Goal: Communication & Community: Answer question/provide support

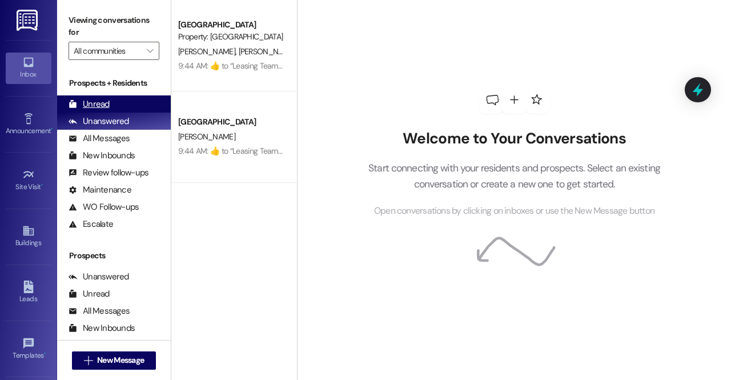
click at [111, 102] on div "Unread (0)" at bounding box center [114, 103] width 114 height 17
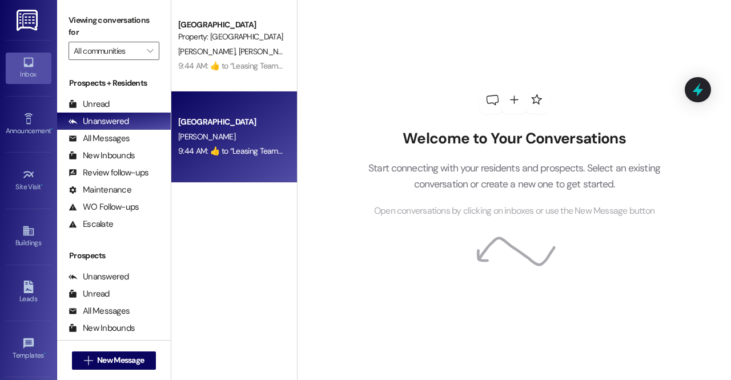
click at [226, 134] on div "[PERSON_NAME]" at bounding box center [231, 137] width 108 height 14
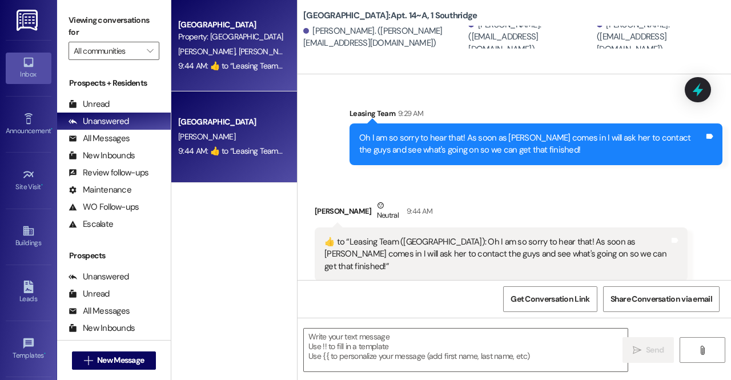
scroll to position [790, 0]
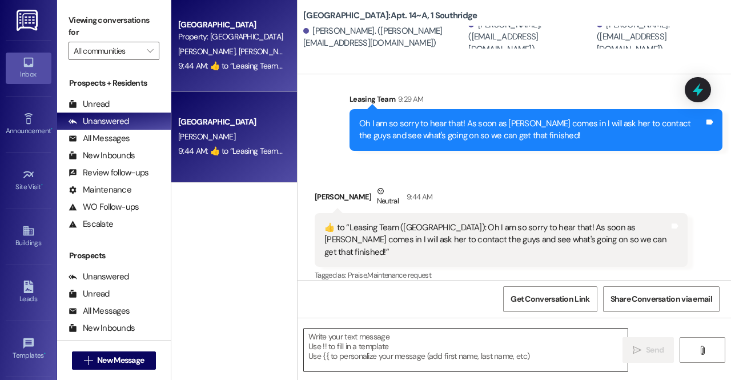
click at [439, 356] on textarea at bounding box center [466, 350] width 324 height 43
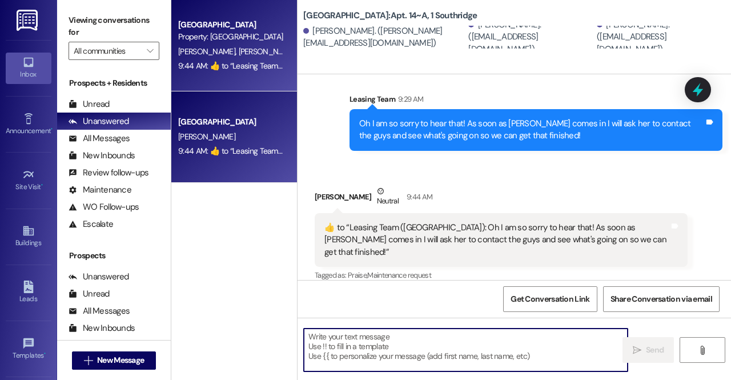
type textarea "."
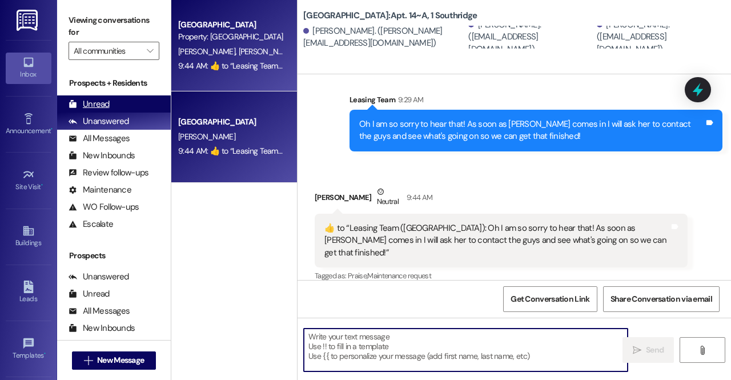
click at [111, 101] on div "Unread (0)" at bounding box center [114, 103] width 114 height 17
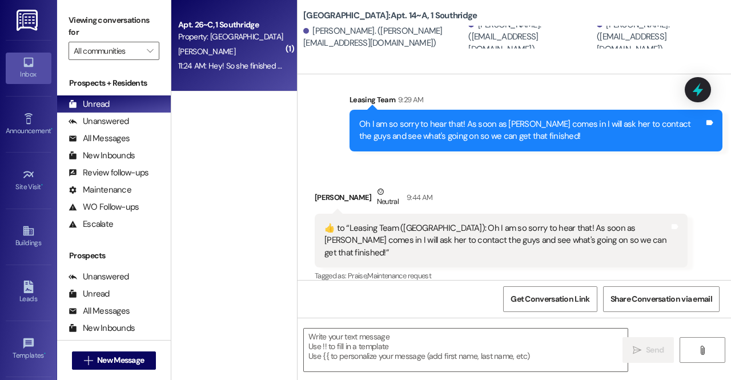
click at [210, 52] on span "J. Cummings" at bounding box center [206, 51] width 57 height 10
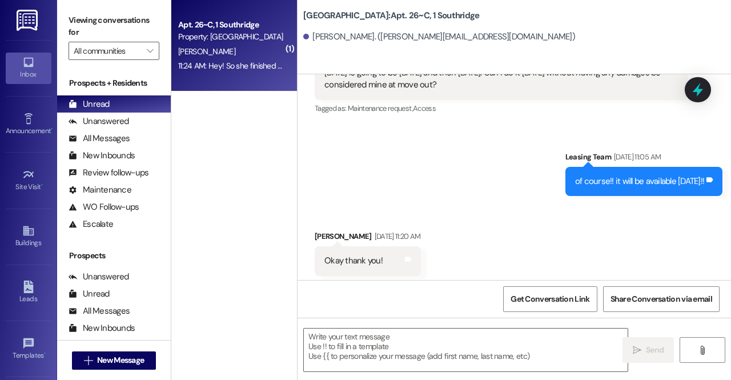
scroll to position [14731, 0]
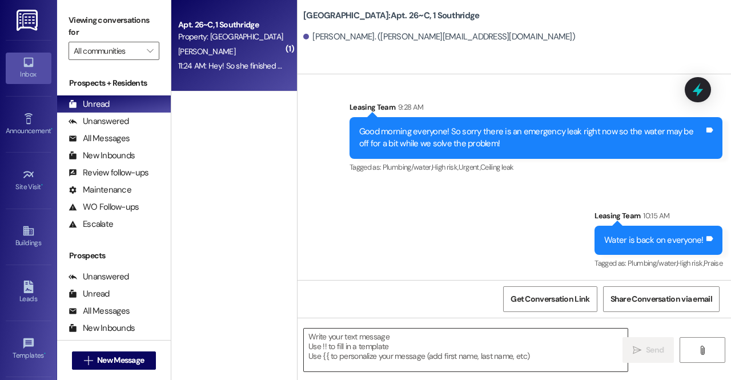
click at [382, 366] on textarea at bounding box center [466, 350] width 324 height 43
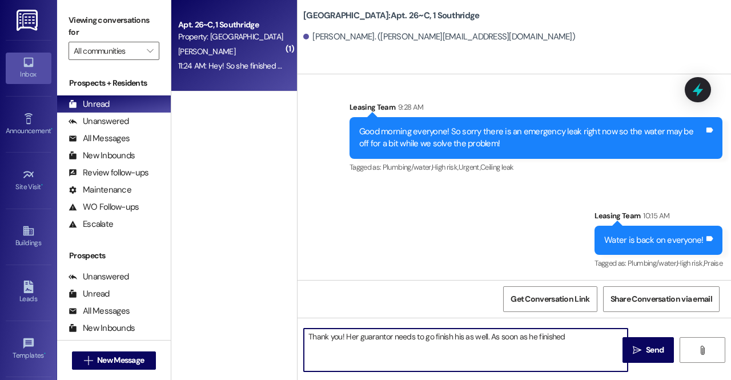
click at [490, 335] on textarea "Thank you! Her guarantor needs to go finish his as well. As soon as he finished" at bounding box center [466, 350] width 324 height 43
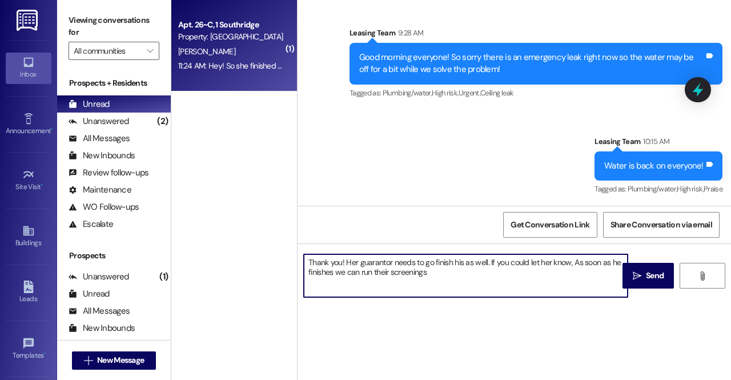
type textarea "Thank you! Her guarantor needs to go finish his as well. If you could let her k…"
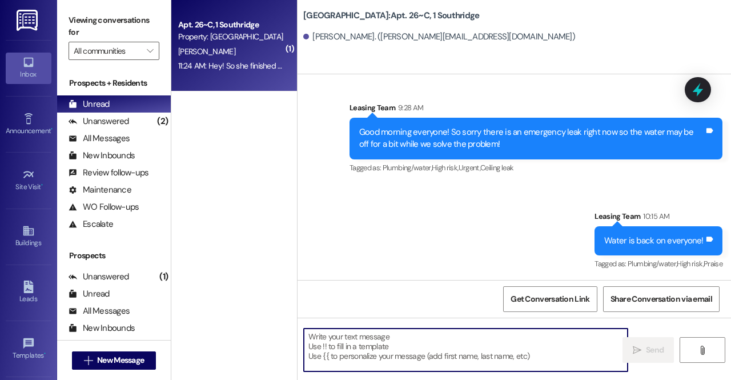
scroll to position [14822, 0]
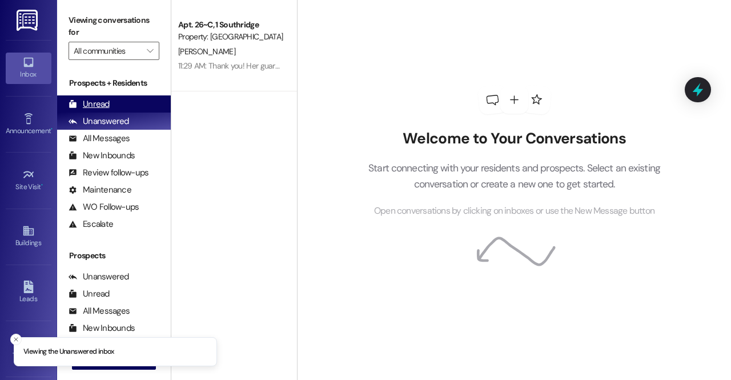
click at [138, 103] on div "Unread (0)" at bounding box center [114, 103] width 114 height 17
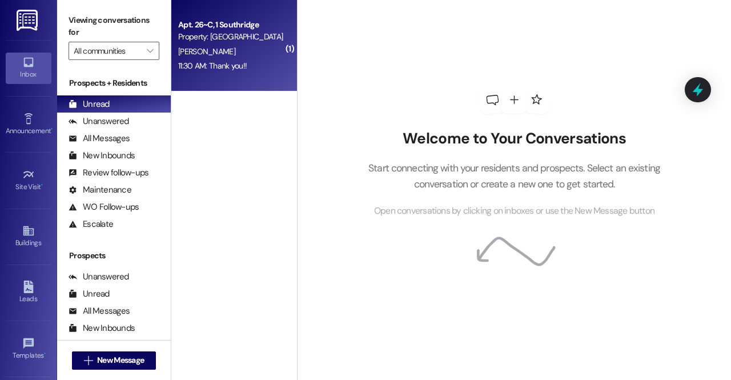
click at [231, 56] on div "J. Cummings" at bounding box center [231, 52] width 108 height 14
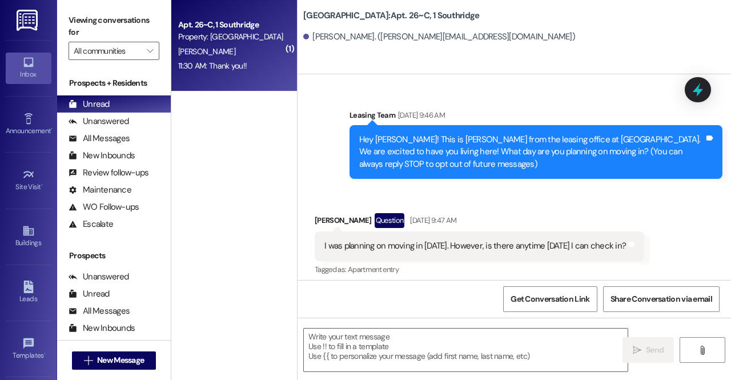
scroll to position [14919, 0]
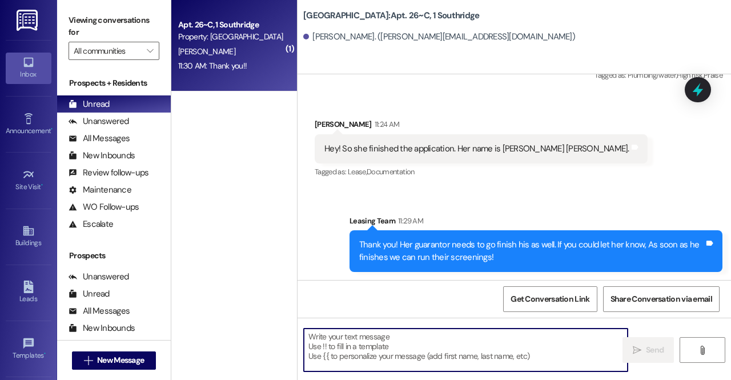
click at [383, 343] on textarea at bounding box center [466, 350] width 324 height 43
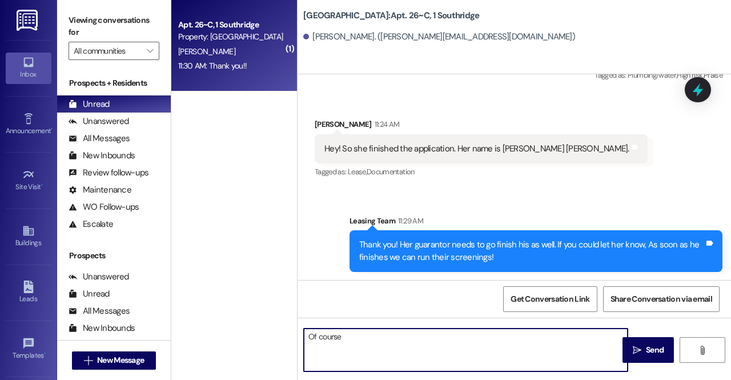
type textarea "Of course!"
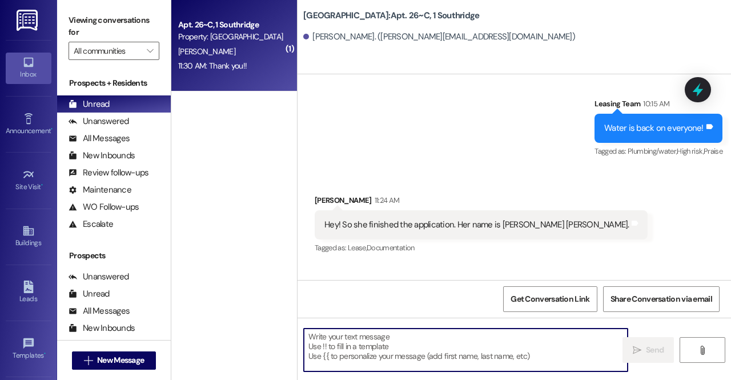
scroll to position [14842, 0]
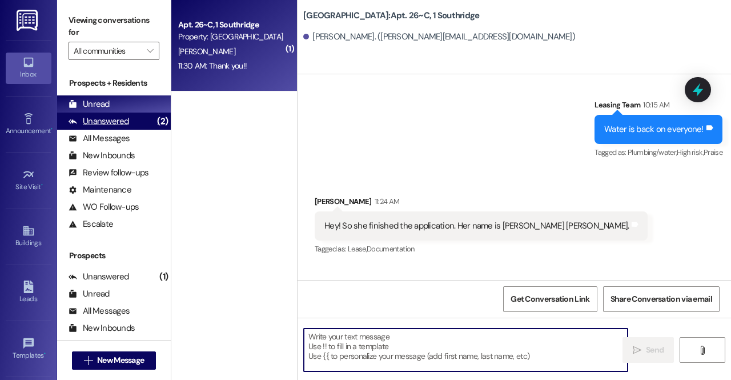
click at [147, 124] on div "Unanswered (2)" at bounding box center [114, 121] width 114 height 17
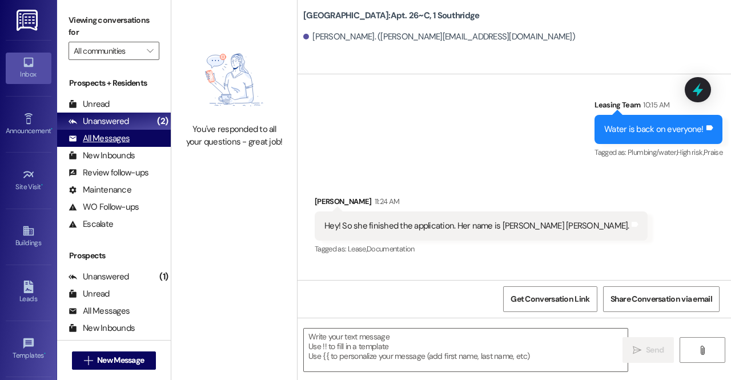
click at [143, 142] on div "All Messages (undefined)" at bounding box center [114, 138] width 114 height 17
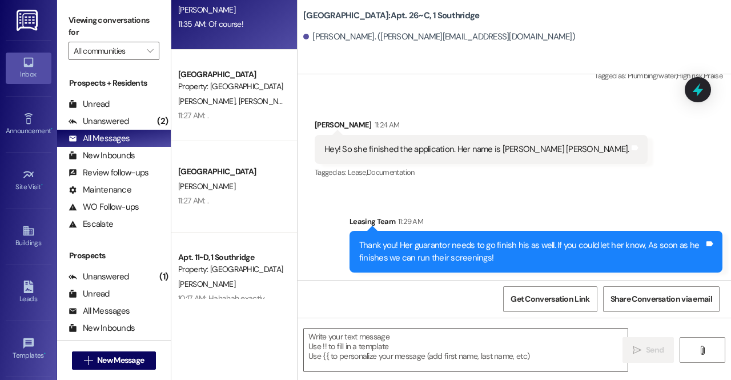
scroll to position [0, 0]
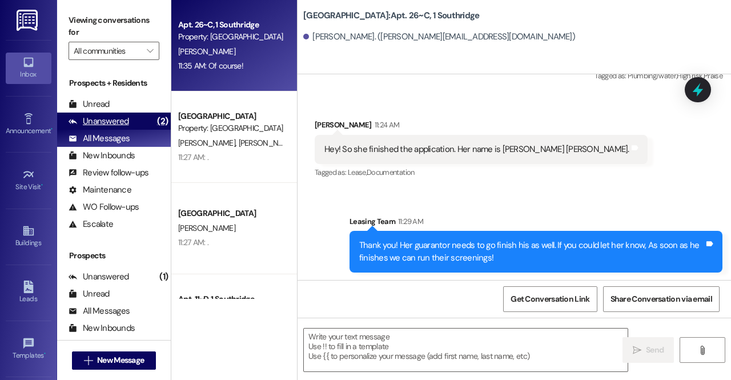
click at [158, 121] on div "(2)" at bounding box center [162, 122] width 17 height 18
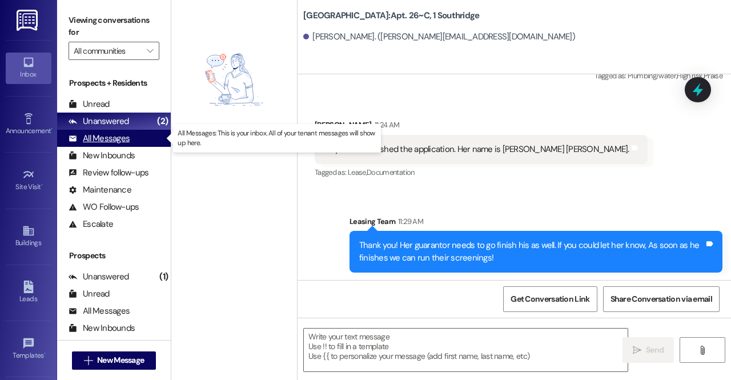
click at [154, 142] on div "All Messages (undefined)" at bounding box center [114, 138] width 114 height 17
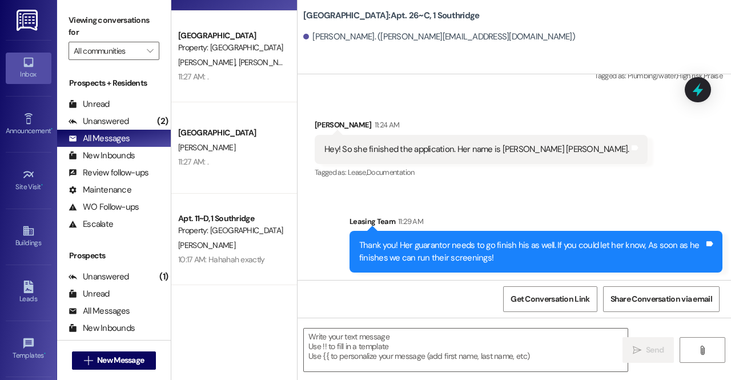
scroll to position [64, 0]
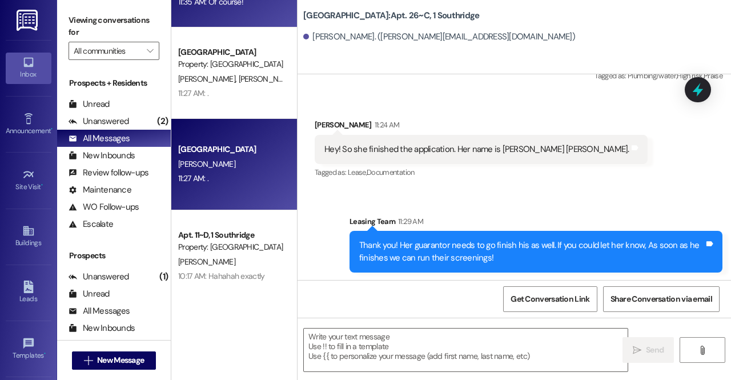
click at [218, 143] on div "Southridge Prospect" at bounding box center [231, 149] width 106 height 12
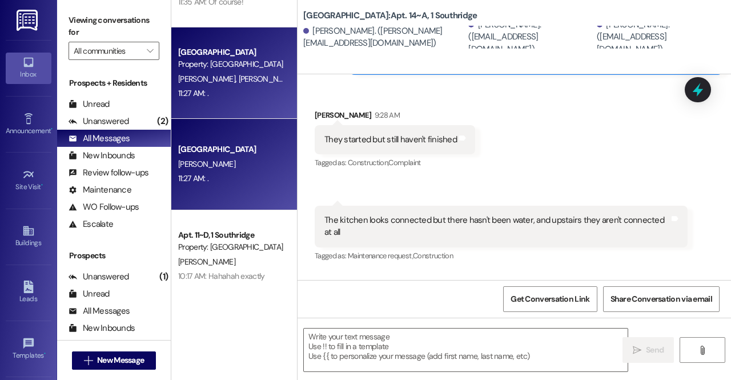
scroll to position [590, 0]
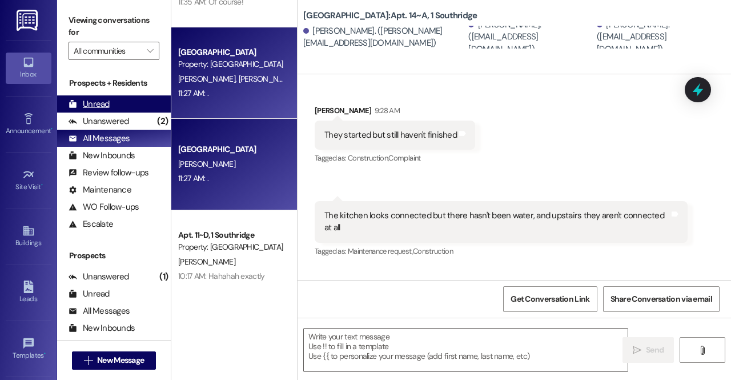
click at [145, 103] on div "Unread (0)" at bounding box center [114, 103] width 114 height 17
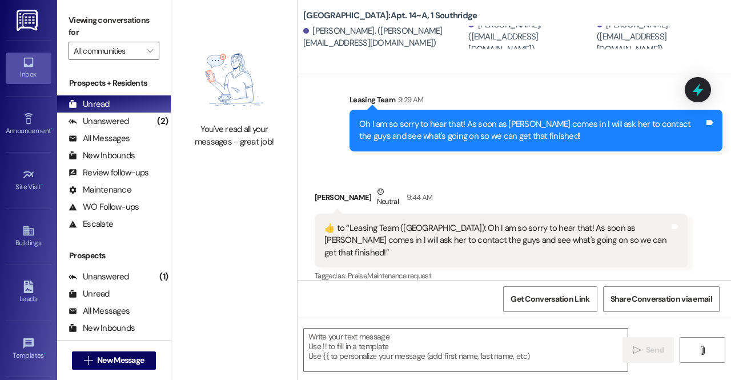
scroll to position [870, 0]
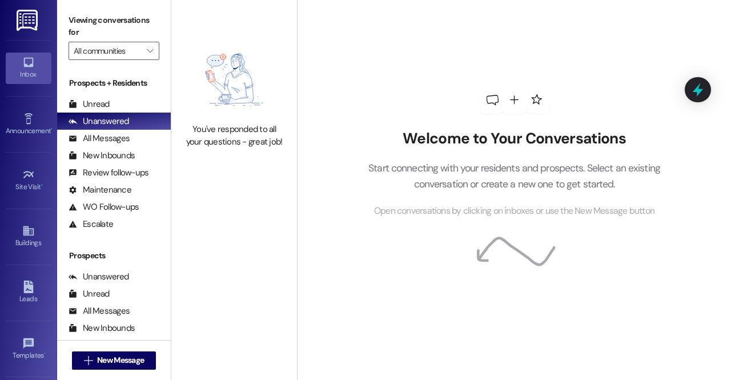
click at [301, 191] on div "Welcome to Your Conversations Start connecting with your residents and prospect…" at bounding box center [514, 190] width 434 height 380
click at [118, 101] on div "Unread (0)" at bounding box center [114, 103] width 114 height 17
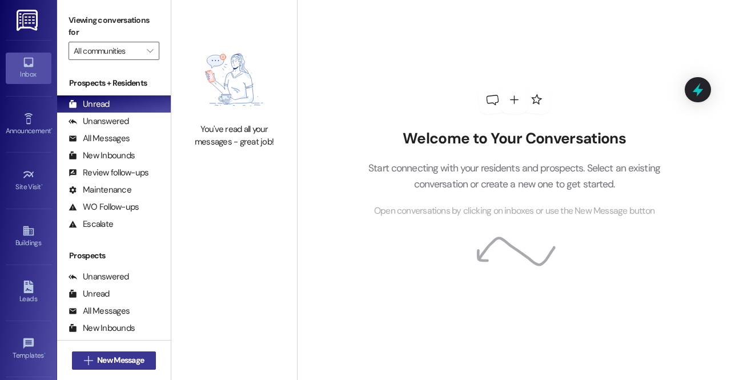
click at [139, 354] on button " New Message" at bounding box center [114, 360] width 85 height 18
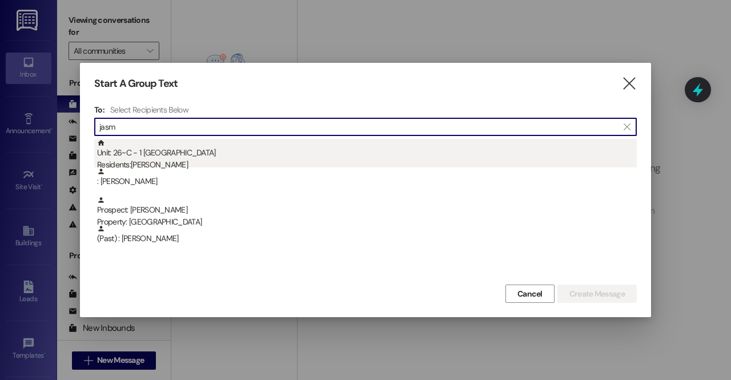
type input "jasm"
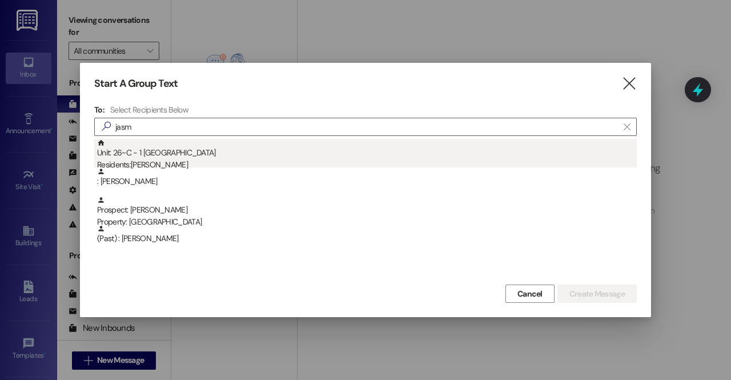
click at [211, 157] on div "Unit: 26~C - 1 Southridge Residents: Jasmin Cummings" at bounding box center [367, 155] width 540 height 33
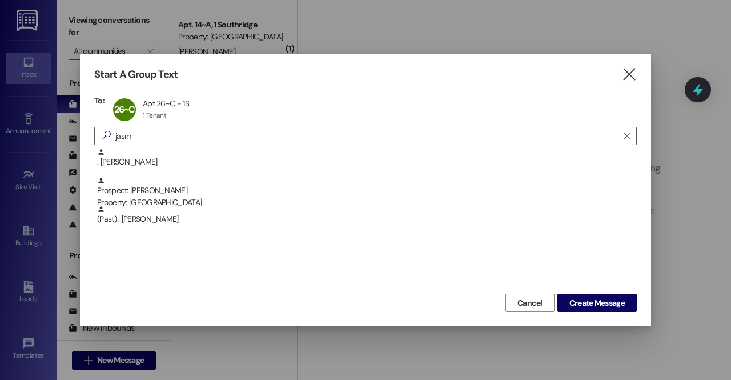
click at [67, 14] on div at bounding box center [365, 190] width 731 height 380
click at [66, 10] on div at bounding box center [365, 190] width 731 height 380
click at [625, 71] on icon "" at bounding box center [629, 75] width 15 height 12
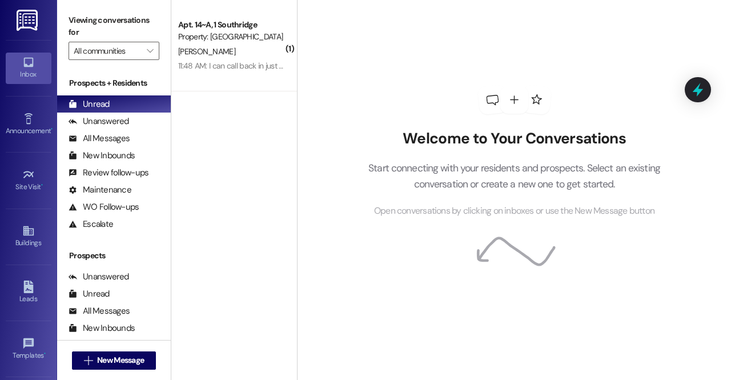
click at [42, 70] on div "Inbox" at bounding box center [28, 74] width 57 height 11
click at [31, 23] on img at bounding box center [28, 20] width 23 height 21
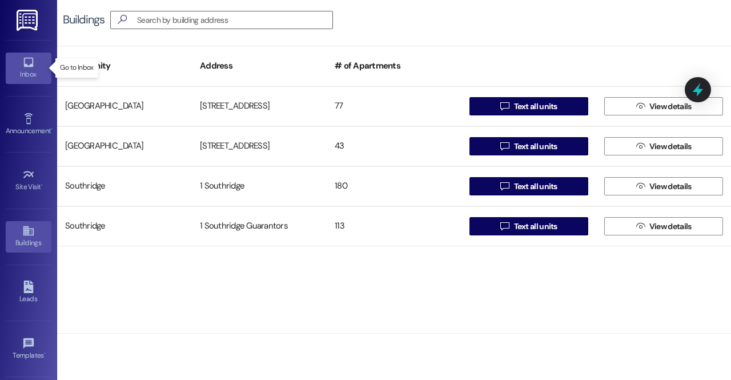
click at [30, 66] on icon at bounding box center [28, 63] width 10 height 10
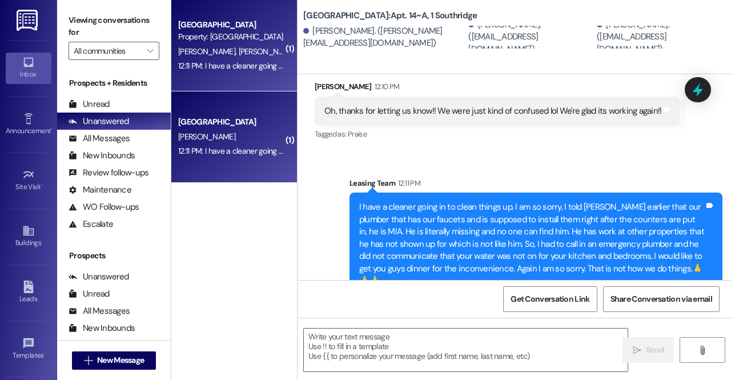
scroll to position [1257, 0]
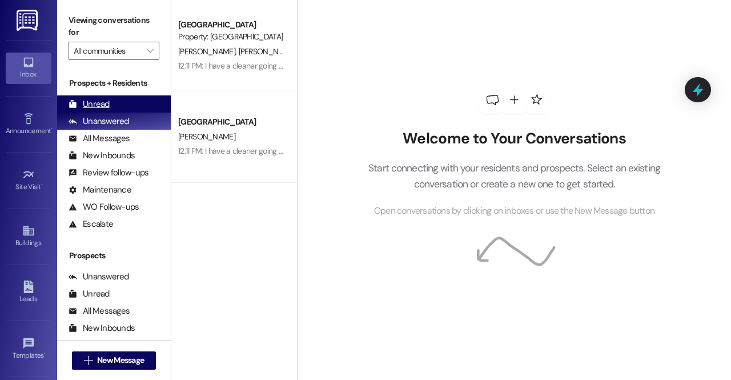
click at [107, 98] on div "Unread" at bounding box center [89, 104] width 41 height 12
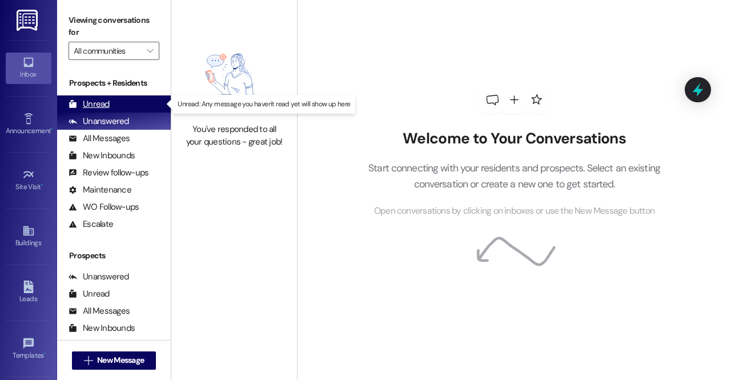
click at [150, 111] on div "Unread (0)" at bounding box center [114, 103] width 114 height 17
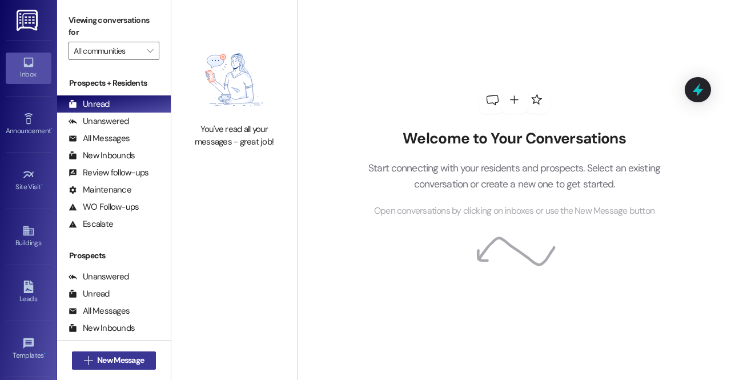
click at [138, 359] on span "New Message" at bounding box center [120, 360] width 47 height 12
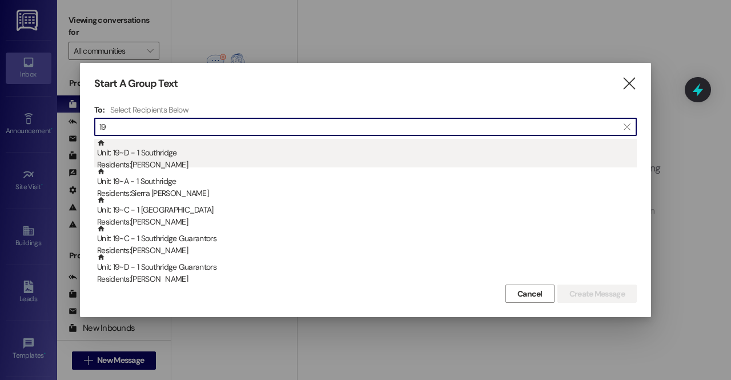
type input "19"
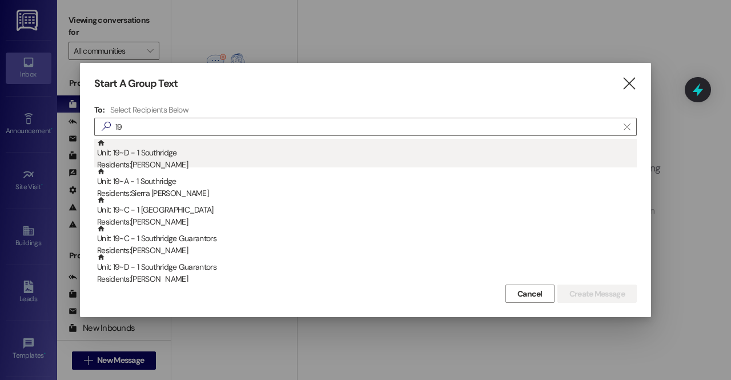
click at [190, 158] on div "Unit: 19~D - 1 Southridge Residents: Sariah Harding" at bounding box center [367, 155] width 540 height 33
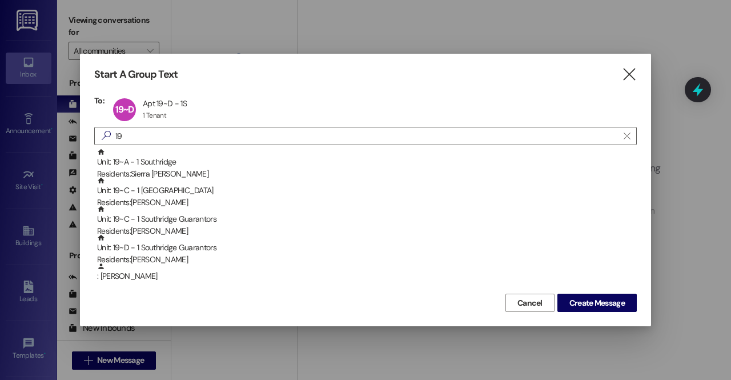
click at [190, 158] on div "Unit: 19~A - 1 Southridge Residents: Sierra Rosner" at bounding box center [367, 164] width 540 height 33
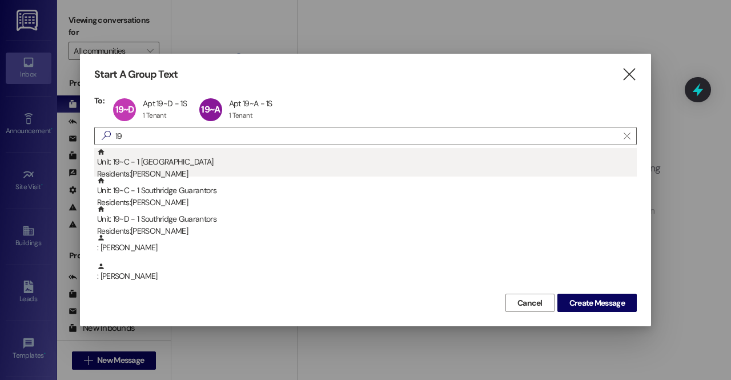
click at [186, 171] on div "Residents: Natalie Gumm" at bounding box center [367, 174] width 540 height 12
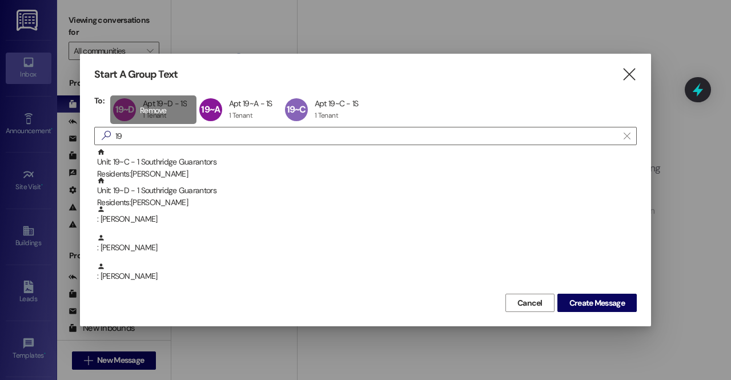
click at [148, 108] on div "19~D Apt 19~D - 1S Apt 19~D - 1S 1 Tenant 1 Tenant click to remove" at bounding box center [153, 109] width 86 height 29
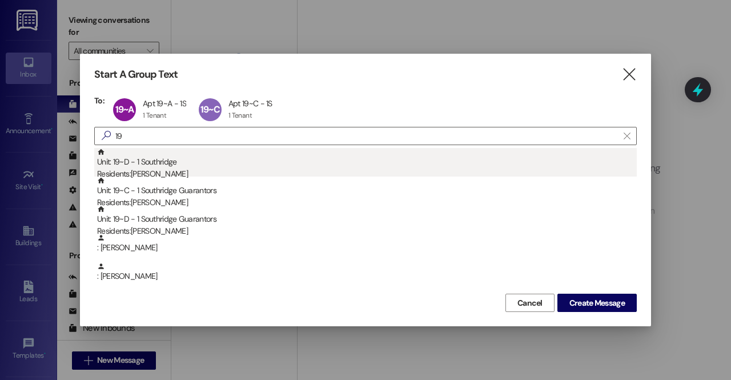
click at [187, 159] on div "Unit: 19~D - 1 Southridge Residents: Sariah Harding" at bounding box center [367, 164] width 540 height 33
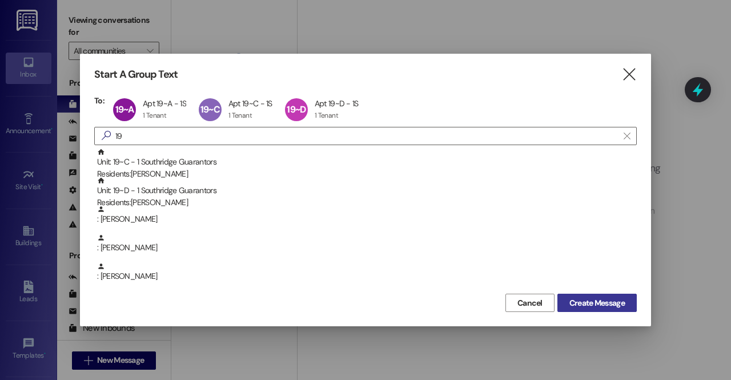
click at [570, 299] on span "Create Message" at bounding box center [597, 303] width 55 height 12
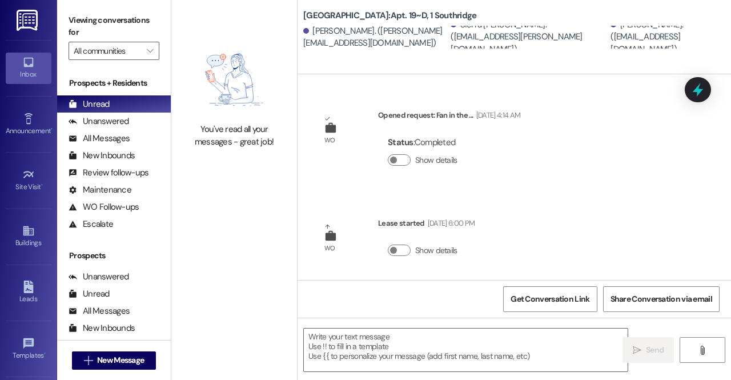
scroll to position [1, 0]
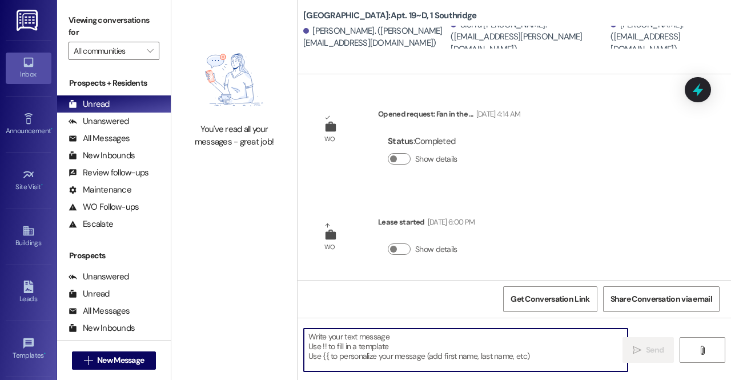
click at [436, 352] on textarea at bounding box center [466, 350] width 324 height 43
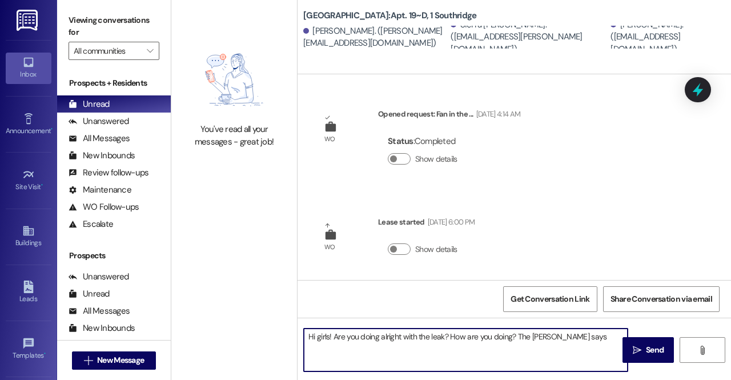
click at [553, 335] on textarea "Hi girls! Are you doing alright with the leak? How are you doing? The plummer s…" at bounding box center [466, 350] width 324 height 43
click at [598, 338] on textarea "Hi girls! Are you doing alright with the leak? How are you doing? The plumber s…" at bounding box center [466, 350] width 324 height 43
type textarea "Hi girls! Are you doing alright with the leak? How are you doing? The plumber s…"
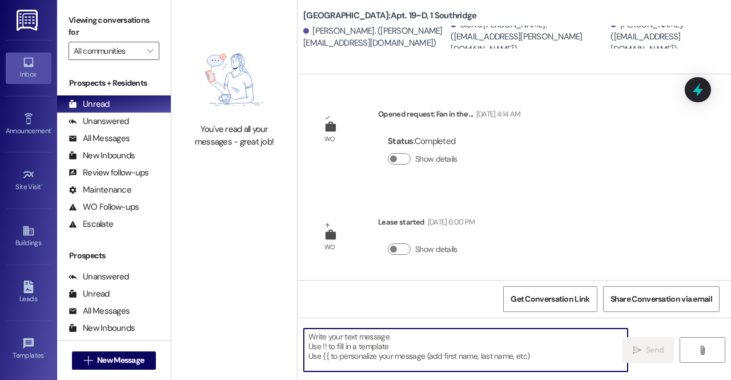
click at [403, 350] on textarea at bounding box center [466, 350] width 324 height 43
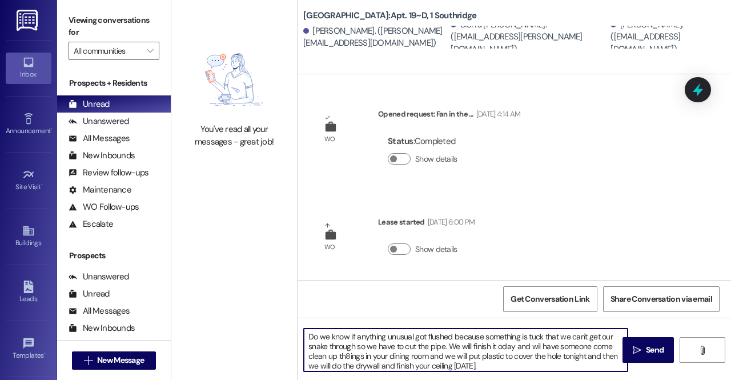
click at [499, 345] on textarea "Do we know if anything unusual got flushed because something is tuck that we ca…" at bounding box center [466, 350] width 324 height 43
click at [543, 347] on textarea "Do we know if anything unusual got flushed because something is tuck that we ca…" at bounding box center [466, 350] width 324 height 43
click at [347, 357] on textarea "Do we know if anything unusual got flushed because something is tuck that we ca…" at bounding box center [466, 350] width 324 height 43
type textarea "Do we know if anything unusual got flushed because something is tuck that we ca…"
click at [645, 346] on span "Send" at bounding box center [655, 350] width 22 height 12
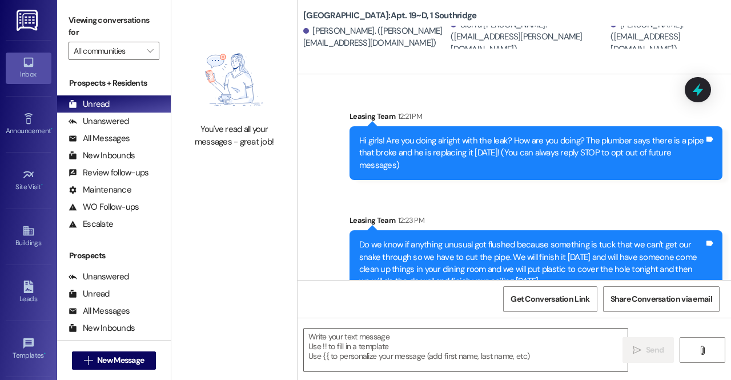
scroll to position [222, 0]
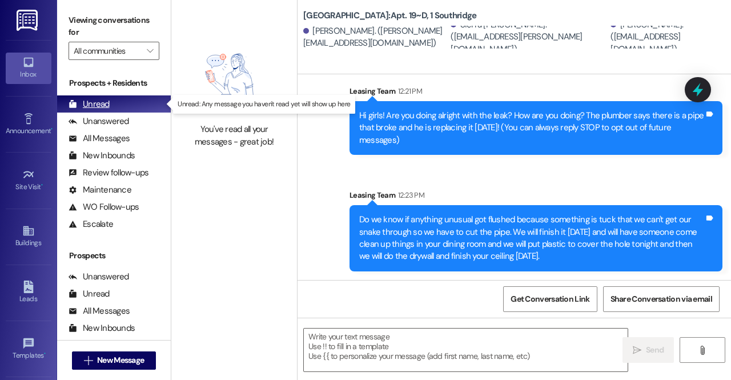
click at [150, 100] on div "Unread (0)" at bounding box center [114, 103] width 114 height 17
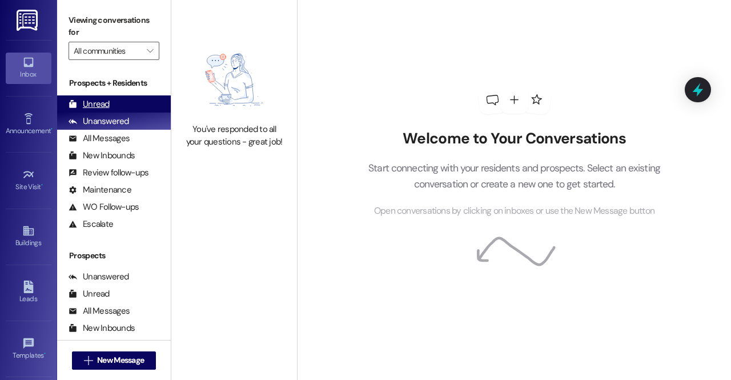
click at [130, 108] on div "Unread (0)" at bounding box center [114, 103] width 114 height 17
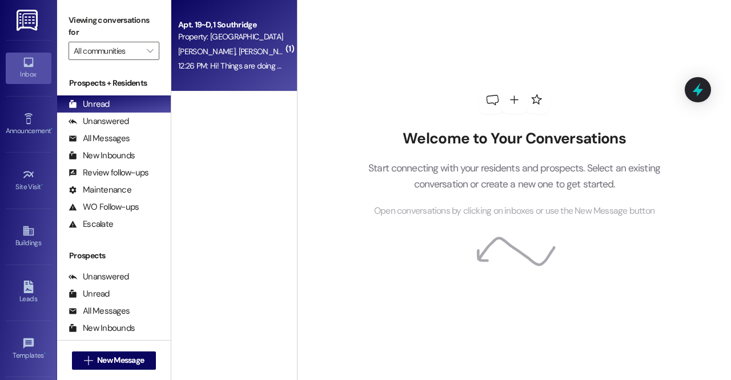
click at [211, 34] on div "Property: [GEOGRAPHIC_DATA]" at bounding box center [231, 37] width 106 height 12
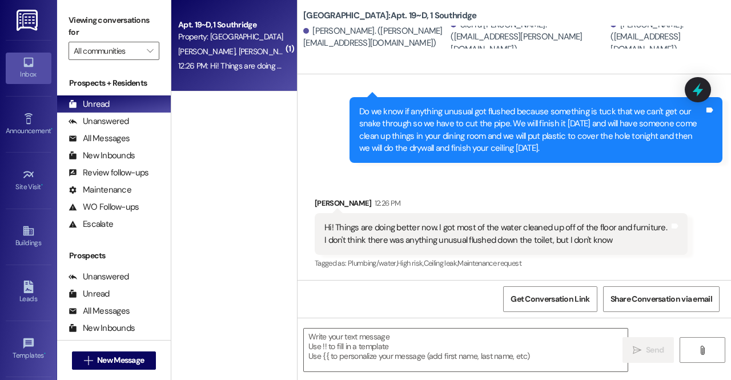
scroll to position [331, 0]
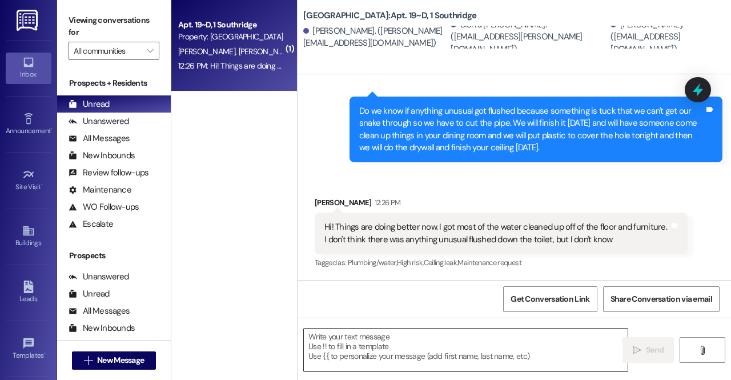
click at [441, 328] on div at bounding box center [465, 350] width 325 height 44
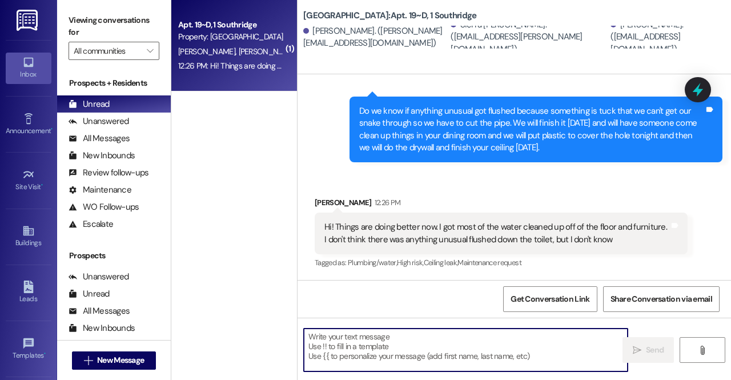
click at [423, 331] on textarea at bounding box center [466, 350] width 324 height 43
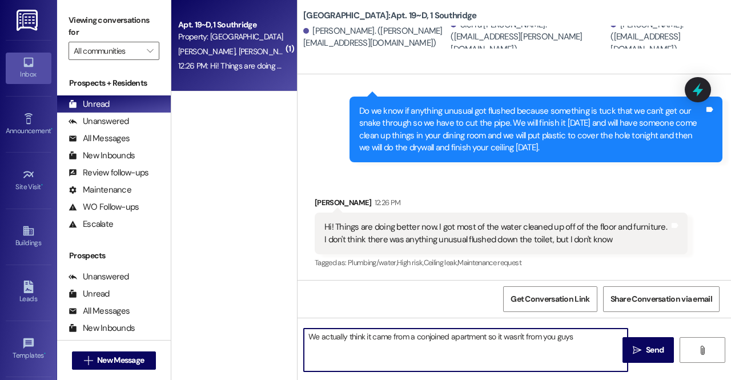
type textarea "We actually think it came from a conjoined apartment so it wasn't from you guys!"
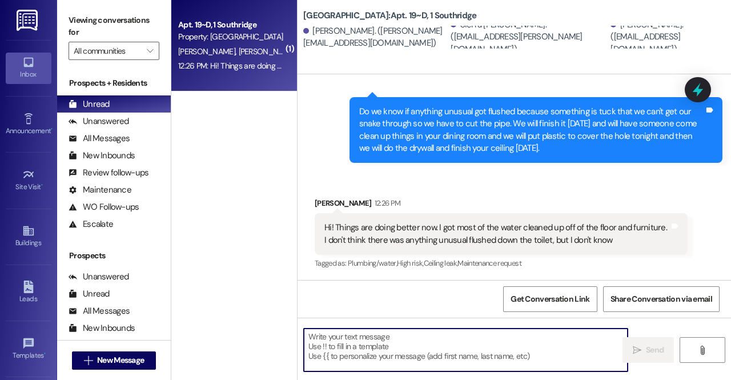
scroll to position [411, 0]
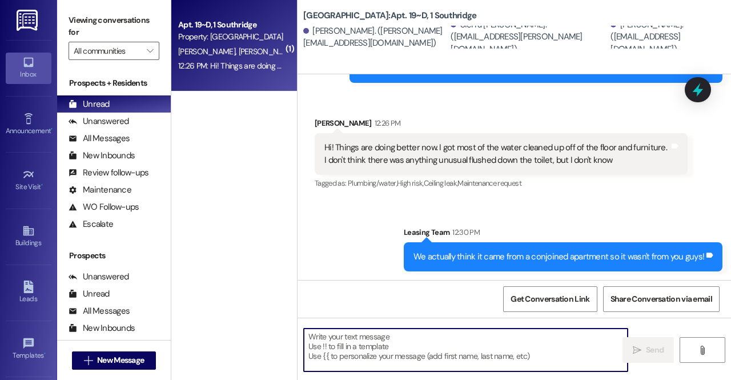
click at [401, 351] on textarea at bounding box center [466, 350] width 324 height 43
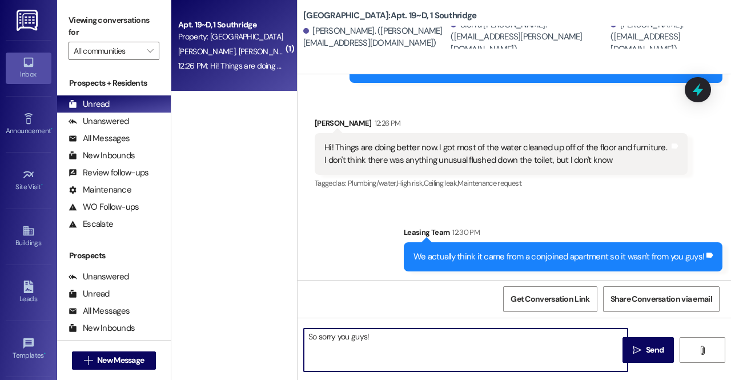
type textarea "So sorry you guys!"
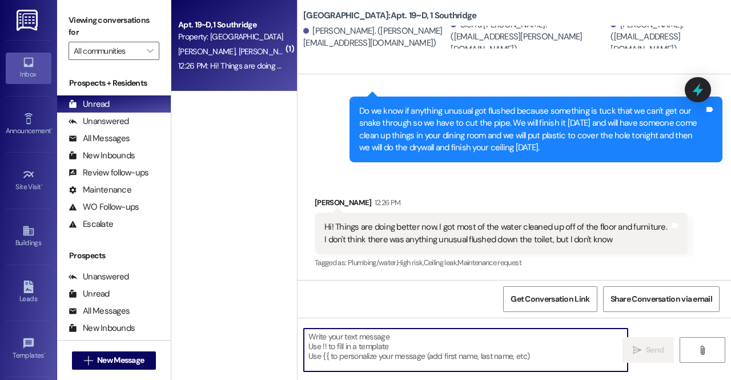
scroll to position [331, 0]
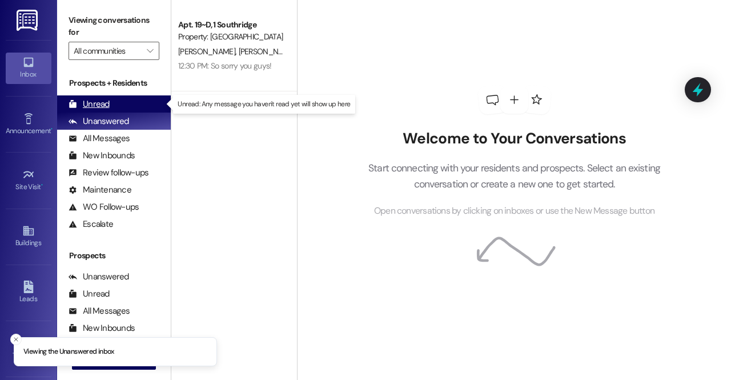
click at [137, 99] on div "Unread (0)" at bounding box center [114, 103] width 114 height 17
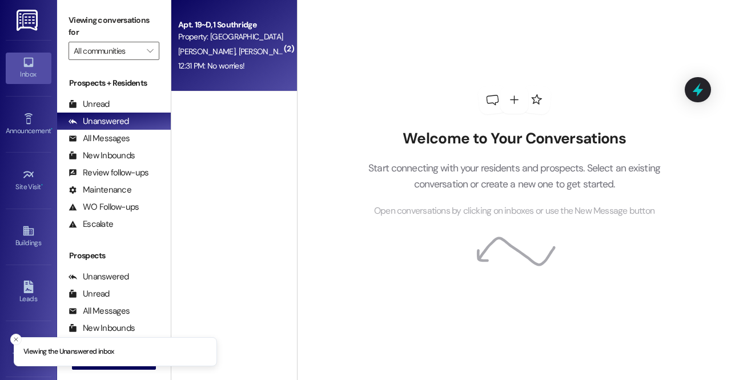
click at [239, 47] on span "[PERSON_NAME]" at bounding box center [269, 51] width 61 height 10
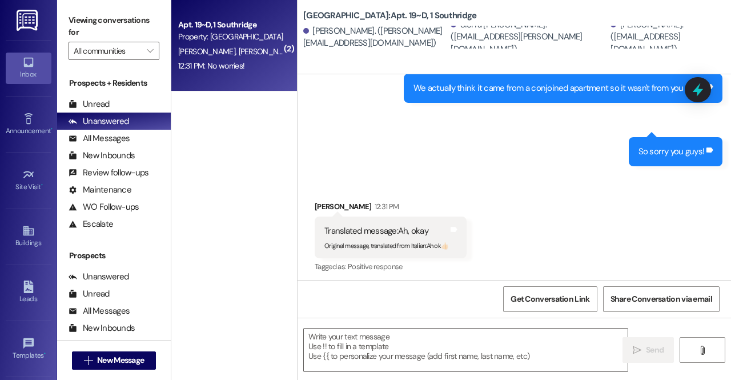
scroll to position [664, 0]
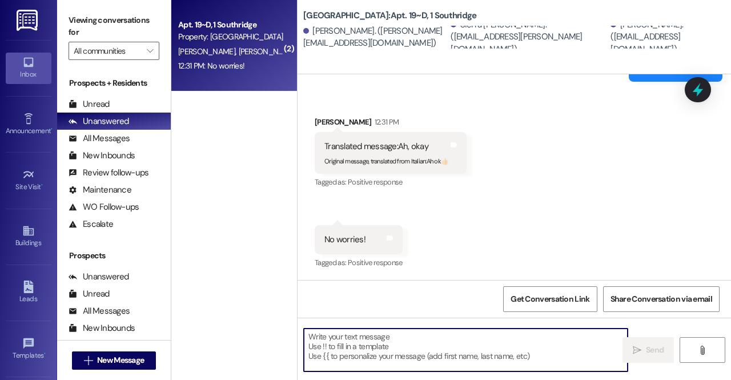
click at [359, 352] on textarea at bounding box center [466, 350] width 324 height 43
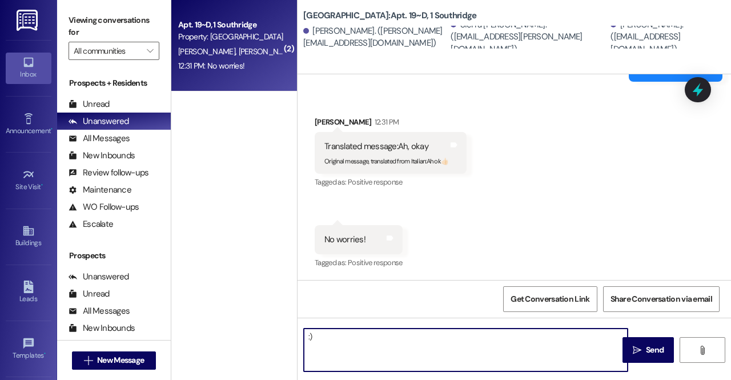
type textarea ":))"
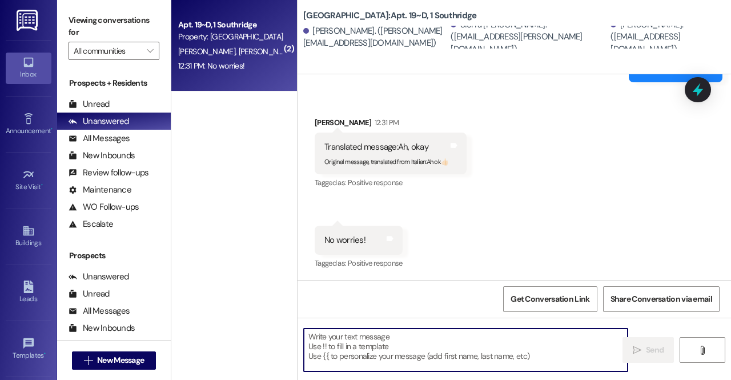
scroll to position [743, 0]
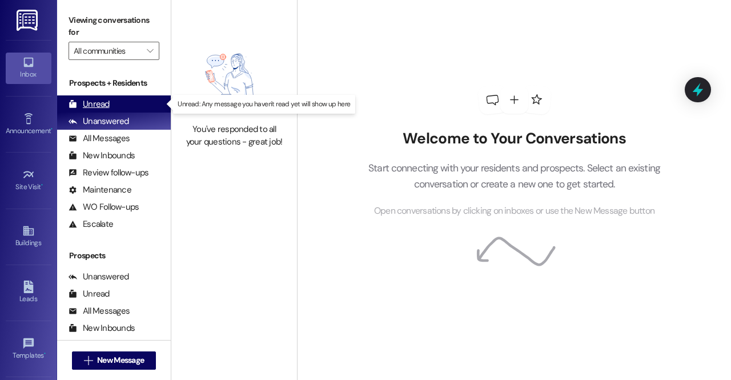
click at [109, 101] on div "Unread (0)" at bounding box center [114, 103] width 114 height 17
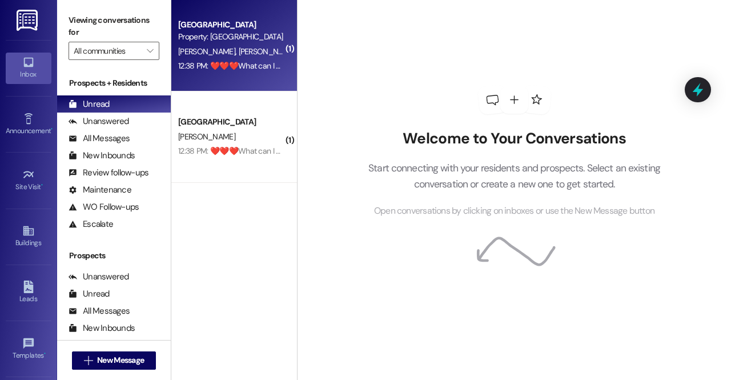
click at [250, 57] on div "[PERSON_NAME] [PERSON_NAME]" at bounding box center [231, 52] width 108 height 14
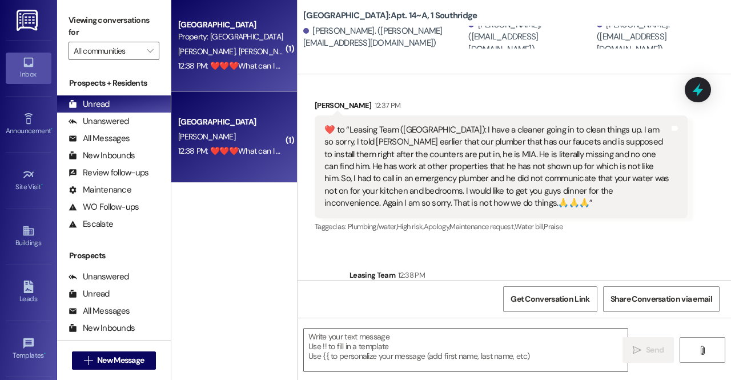
scroll to position [1519, 0]
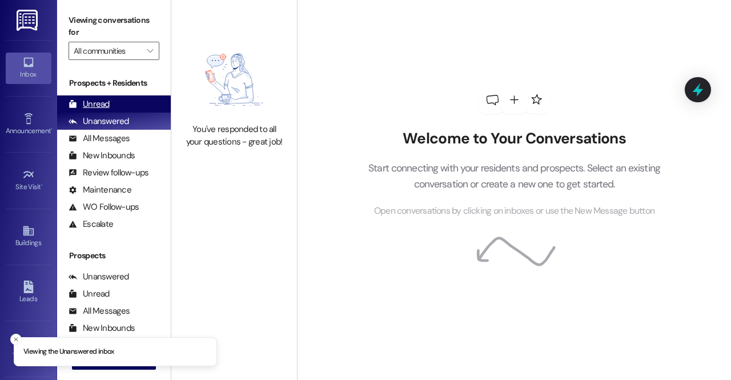
click at [127, 102] on div "Unread (0)" at bounding box center [114, 103] width 114 height 17
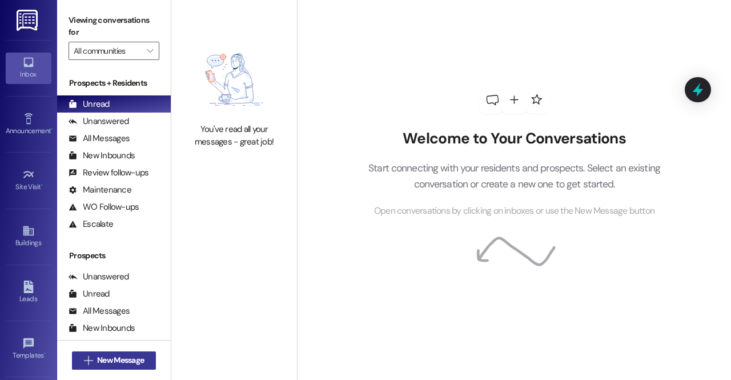
click at [117, 365] on span "New Message" at bounding box center [120, 360] width 47 height 12
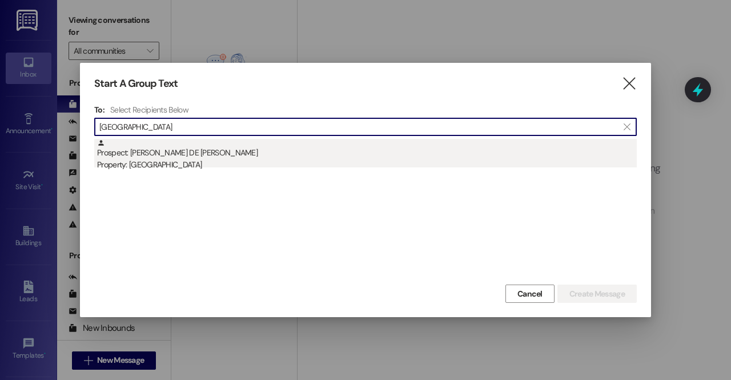
type input "[GEOGRAPHIC_DATA]"
click at [208, 162] on div "Property: [GEOGRAPHIC_DATA]" at bounding box center [367, 165] width 540 height 12
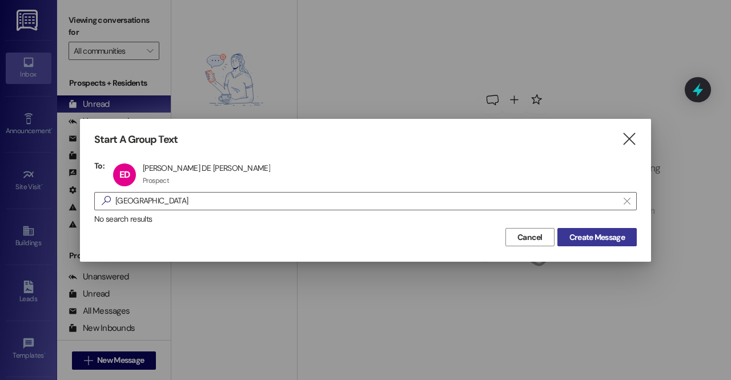
click at [577, 234] on span "Create Message" at bounding box center [597, 237] width 55 height 12
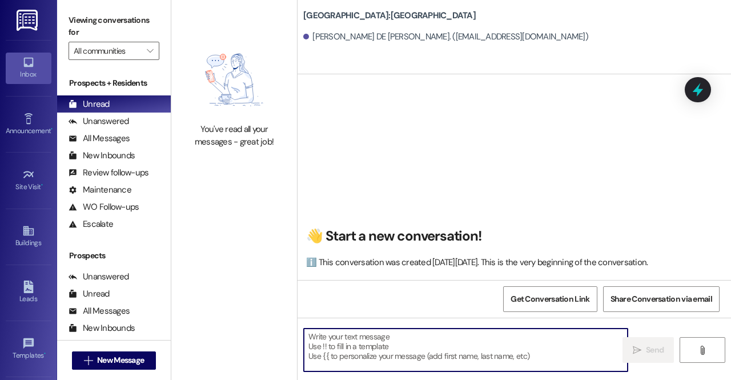
click at [393, 346] on textarea at bounding box center [466, 350] width 324 height 43
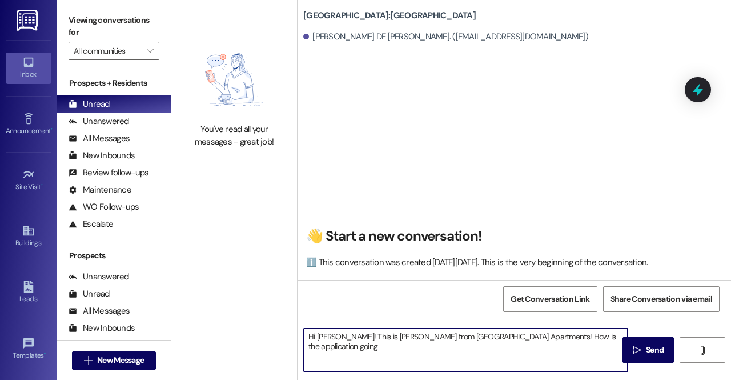
type textarea "Hi [PERSON_NAME]! This is [PERSON_NAME] from [GEOGRAPHIC_DATA] Apartments! How …"
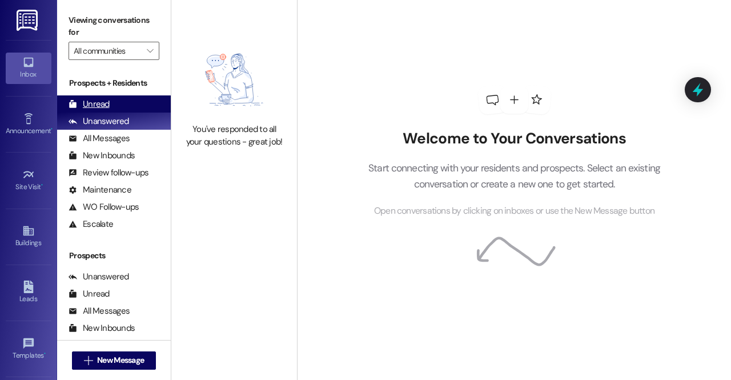
click at [113, 104] on div "Unread (0)" at bounding box center [114, 103] width 114 height 17
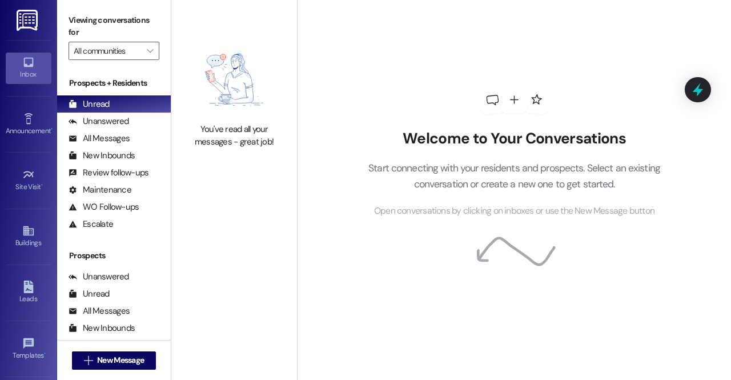
click at [186, 151] on div "You've read all your messages - great job!" at bounding box center [234, 95] width 126 height 190
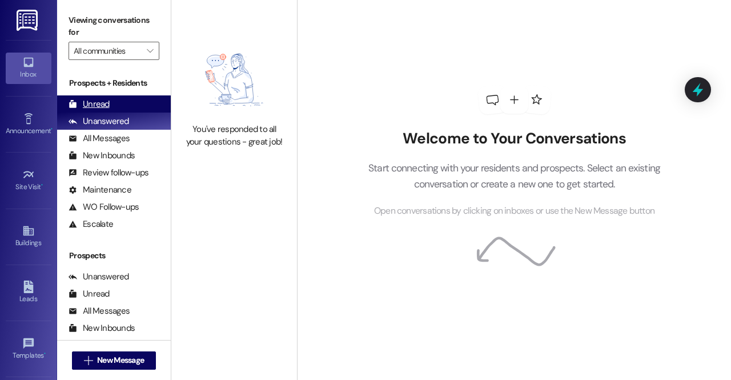
click at [128, 101] on div "Unread (0)" at bounding box center [114, 103] width 114 height 17
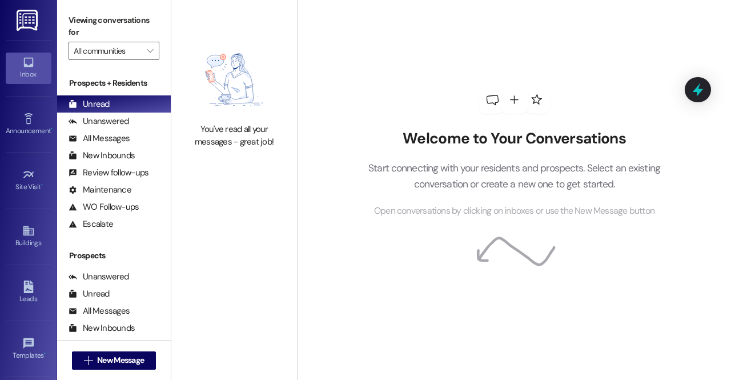
click at [274, 201] on div "You've read all your messages - great job!" at bounding box center [234, 190] width 126 height 380
click at [255, 184] on div "You've read all your messages - great job!" at bounding box center [234, 95] width 126 height 190
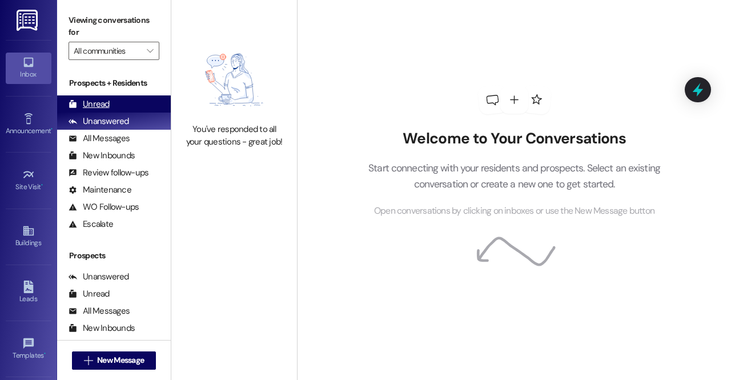
click at [128, 103] on div "Unread (0)" at bounding box center [114, 103] width 114 height 17
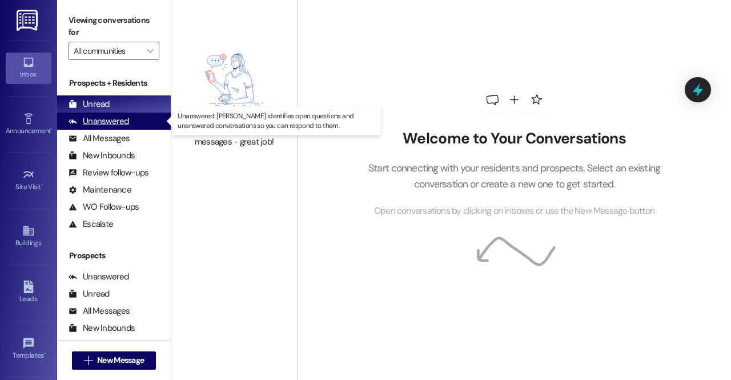
click at [143, 122] on div "Unanswered (0)" at bounding box center [114, 121] width 114 height 17
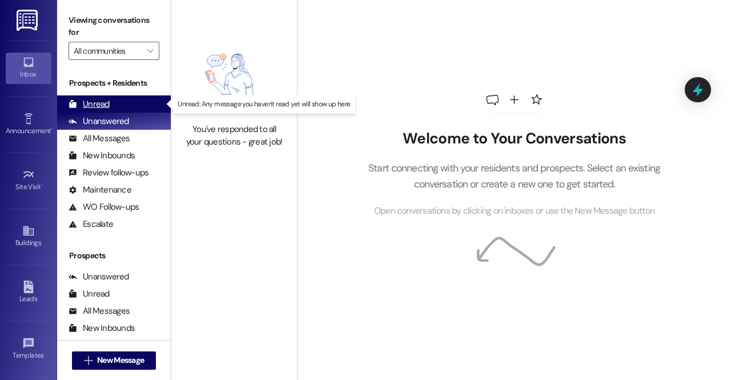
click at [135, 106] on div "Unread (0)" at bounding box center [114, 103] width 114 height 17
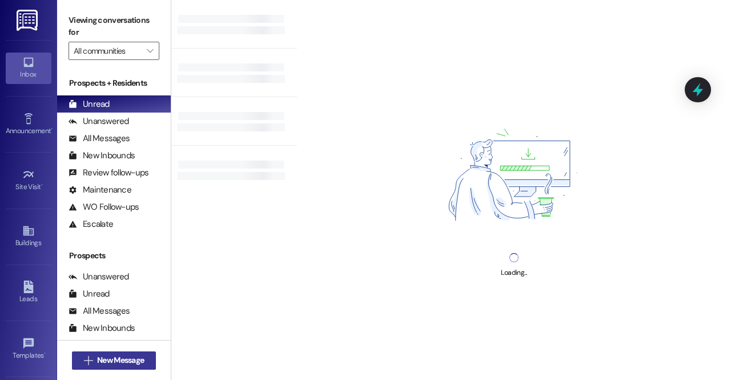
click at [130, 358] on span "New Message" at bounding box center [120, 360] width 47 height 12
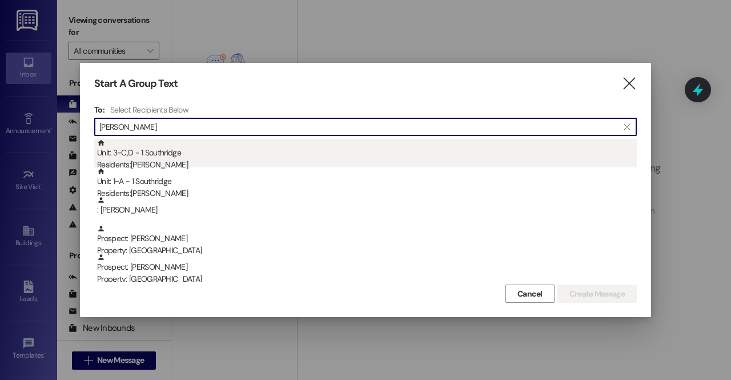
type input "joseph"
click at [193, 167] on div "Residents: Joseph James" at bounding box center [367, 165] width 540 height 12
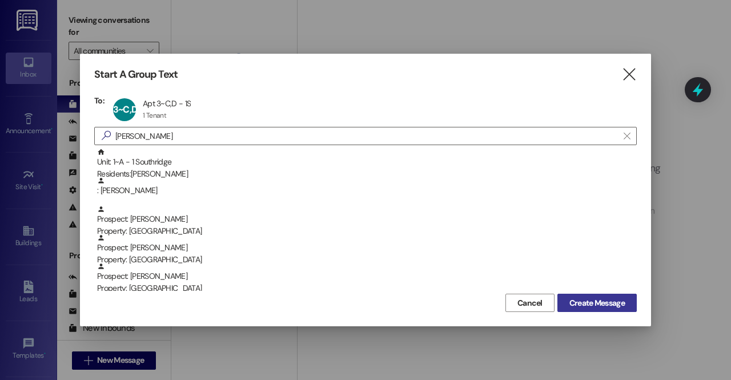
click at [575, 305] on span "Create Message" at bounding box center [597, 303] width 55 height 12
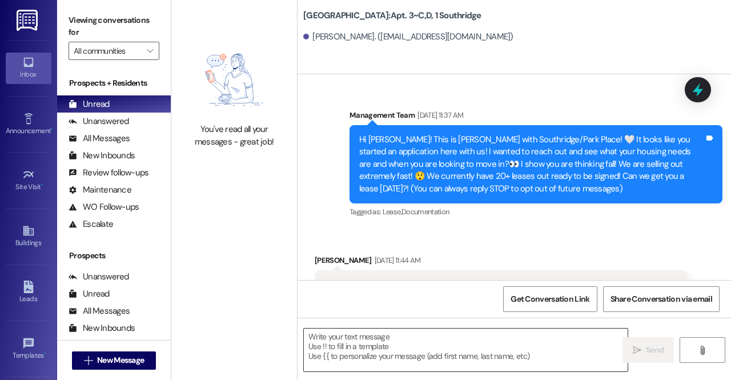
click at [341, 343] on textarea at bounding box center [466, 350] width 324 height 43
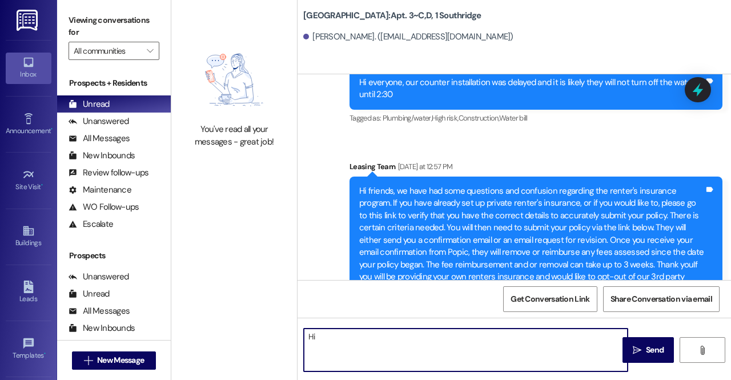
scroll to position [53254, 0]
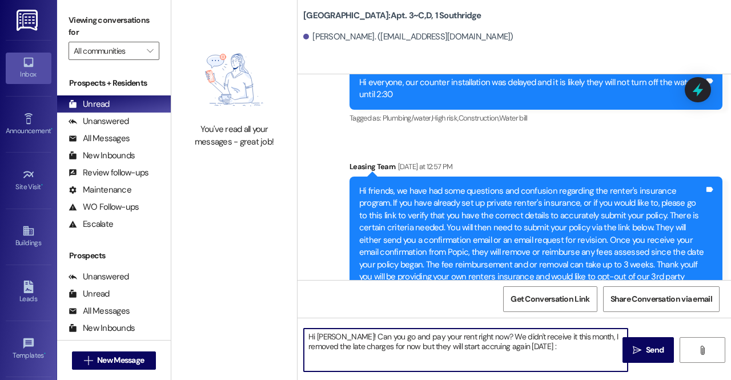
type textarea "Hi Joseph! Can you go and pay your rent right now? We didn't receive it this mo…"
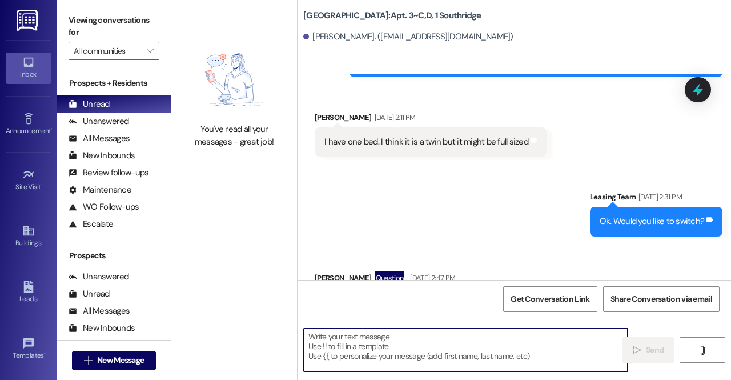
scroll to position [51018, 0]
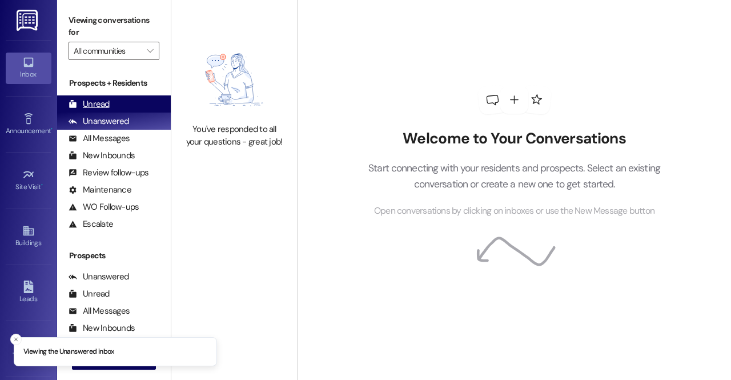
click at [132, 107] on div "Unread (0)" at bounding box center [114, 103] width 114 height 17
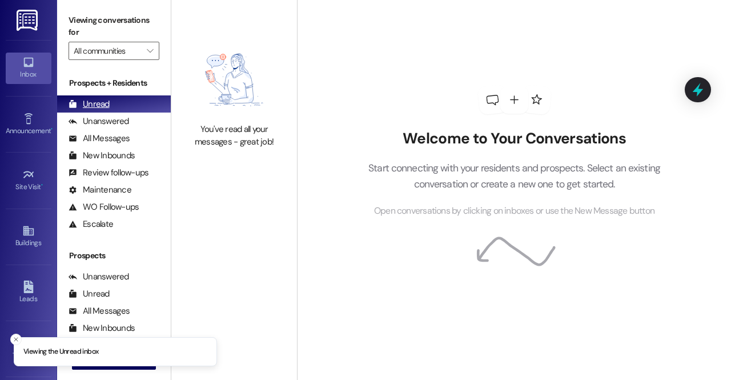
click at [142, 103] on div "Unread (0)" at bounding box center [114, 103] width 114 height 17
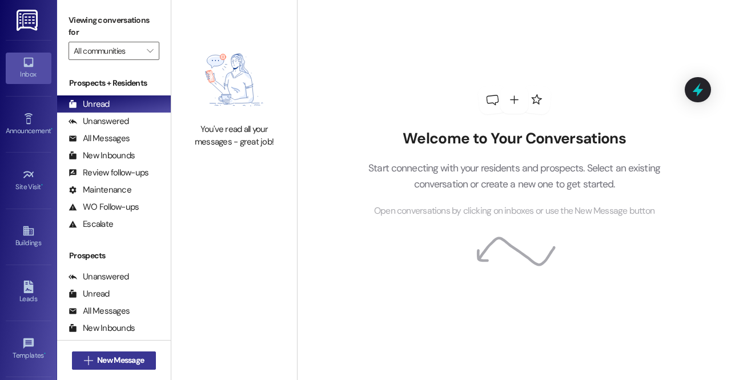
click at [102, 355] on span "New Message" at bounding box center [120, 360] width 47 height 12
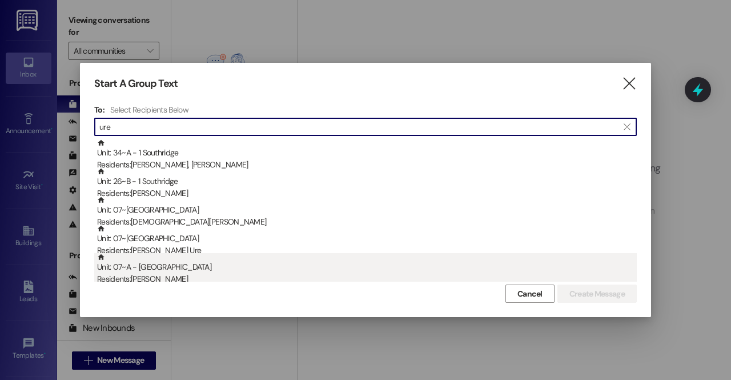
type input "ure"
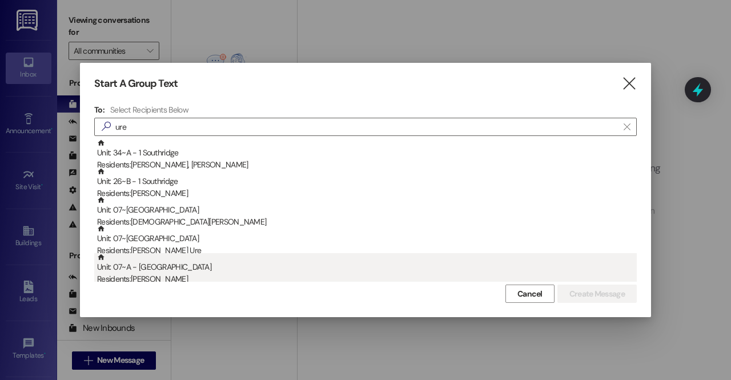
click at [182, 268] on div "Unit: 07~A - 1 Park Place Residents: [PERSON_NAME]" at bounding box center [367, 269] width 540 height 33
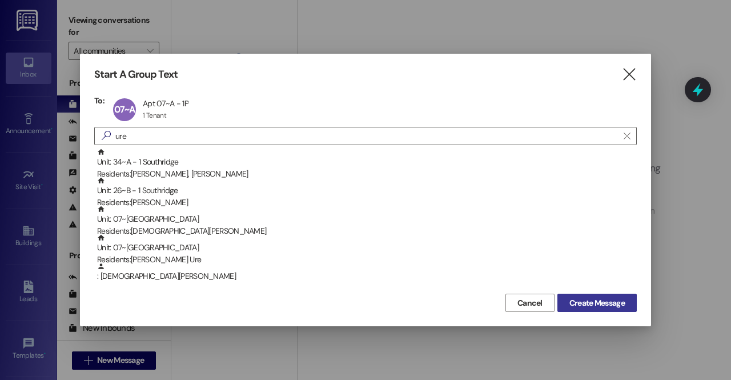
click at [563, 298] on button "Create Message" at bounding box center [597, 303] width 79 height 18
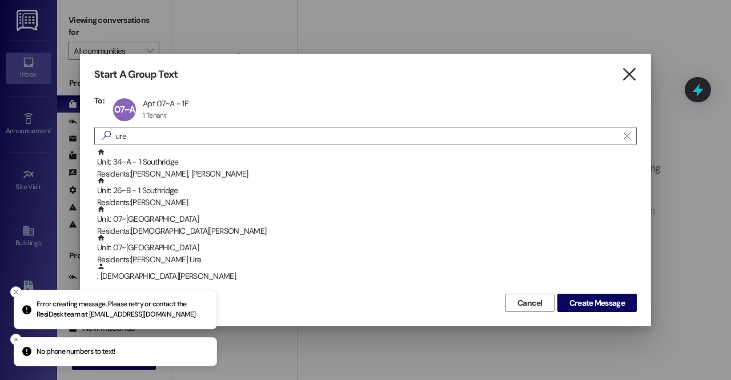
click at [625, 81] on icon "" at bounding box center [629, 75] width 15 height 12
